Goal: Information Seeking & Learning: Learn about a topic

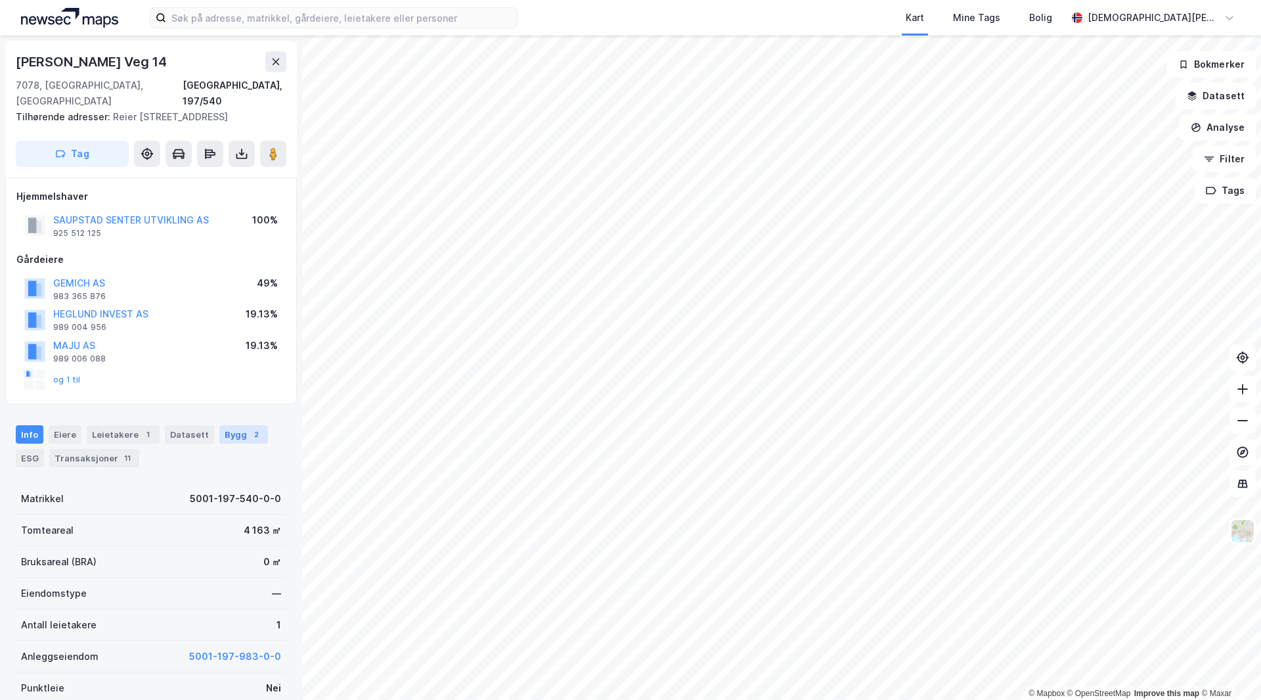
click at [238, 432] on div "Bygg 2" at bounding box center [243, 434] width 49 height 18
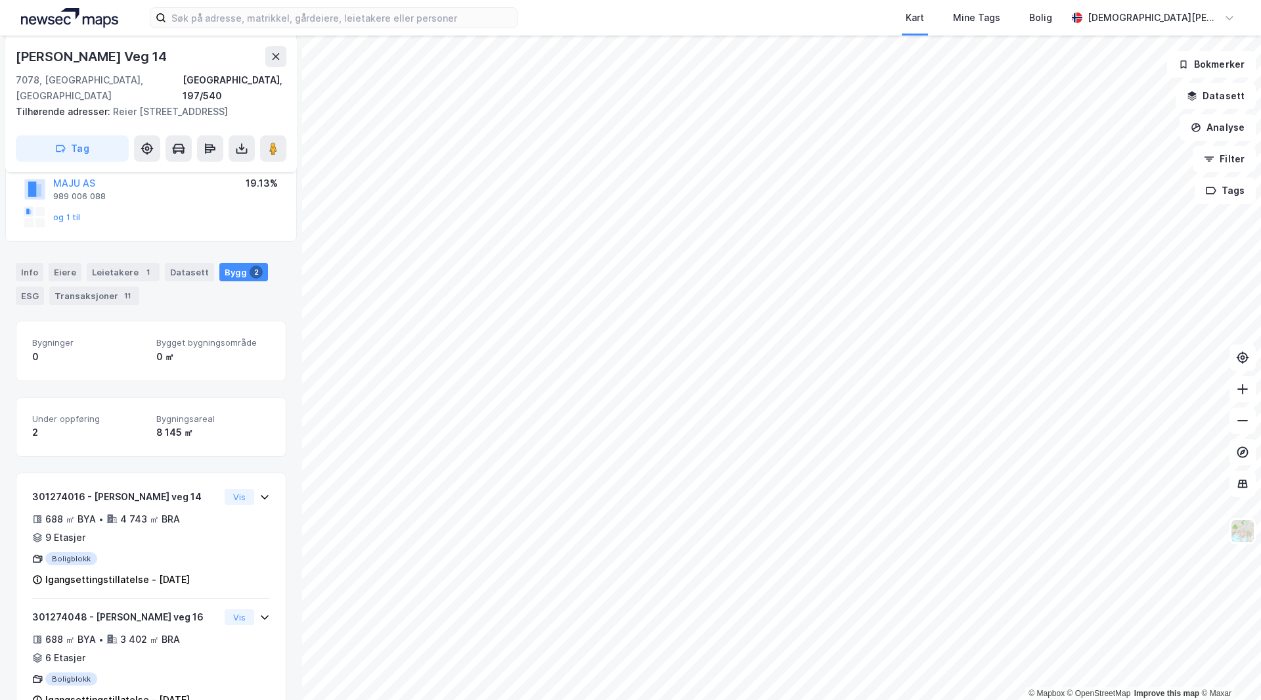
scroll to position [202, 0]
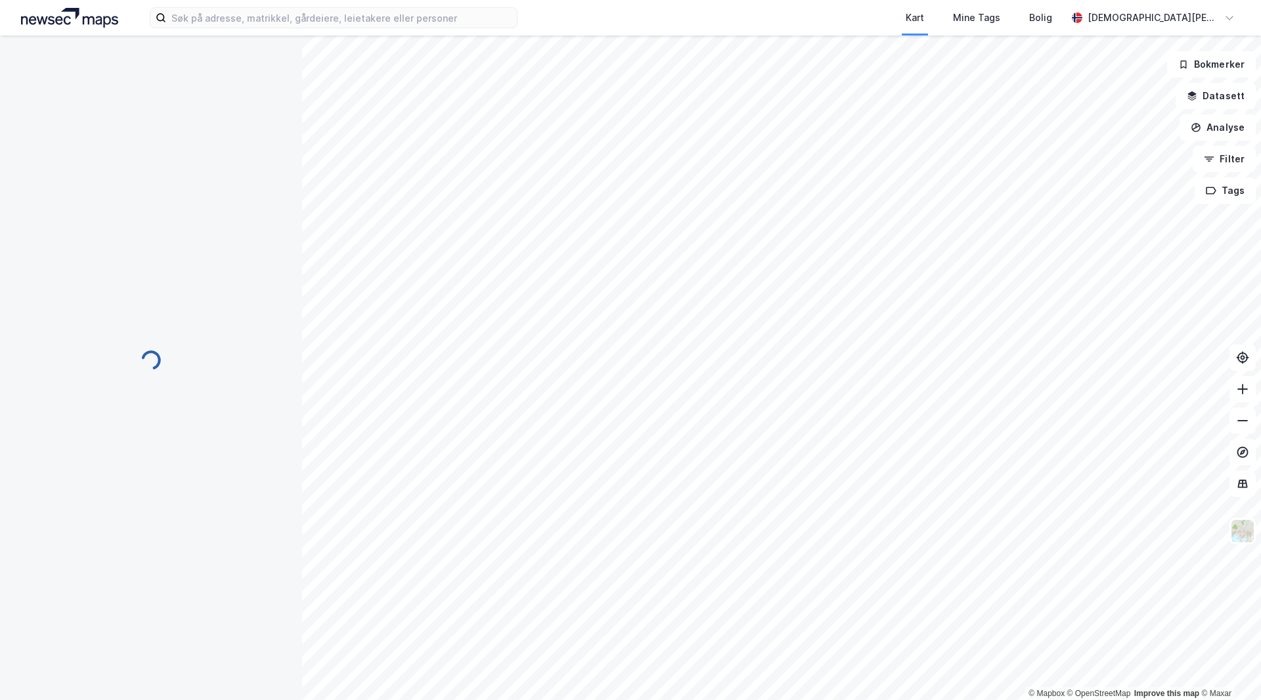
scroll to position [119, 0]
